Goal: Register for event/course

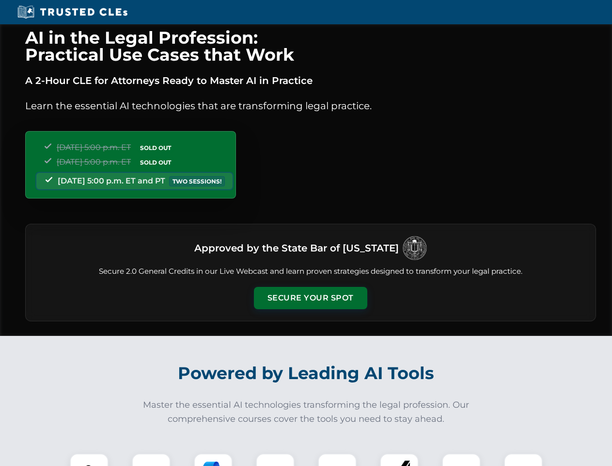
click at [310, 298] on button "Secure Your Spot" at bounding box center [310, 298] width 113 height 22
